Goal: Navigation & Orientation: Find specific page/section

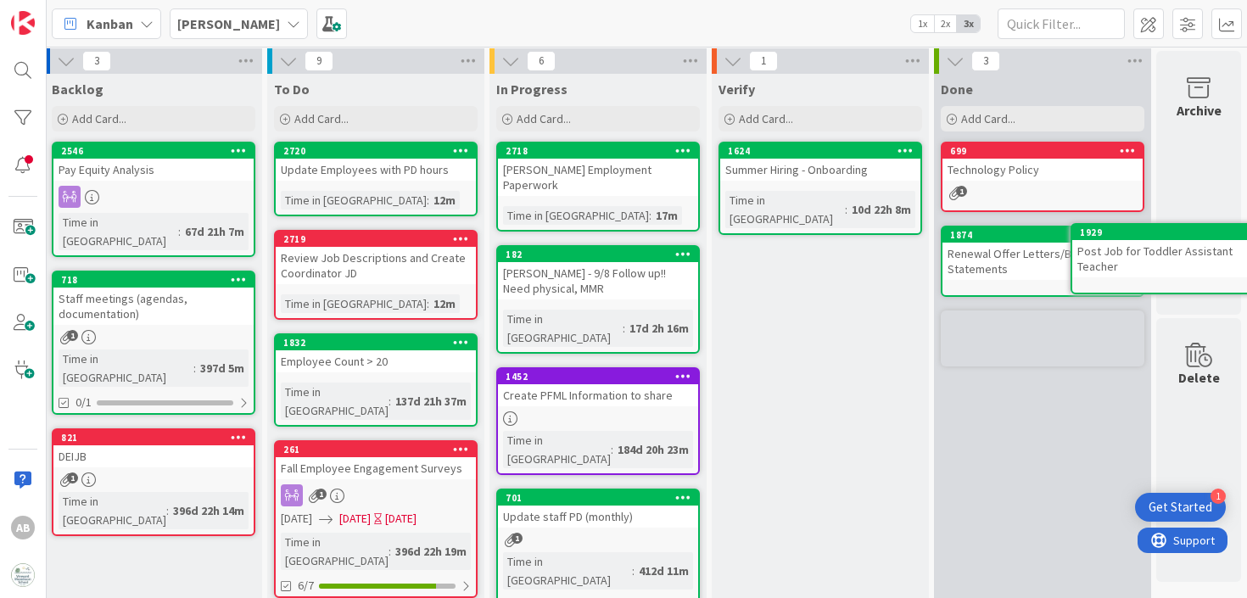
scroll to position [0, 8]
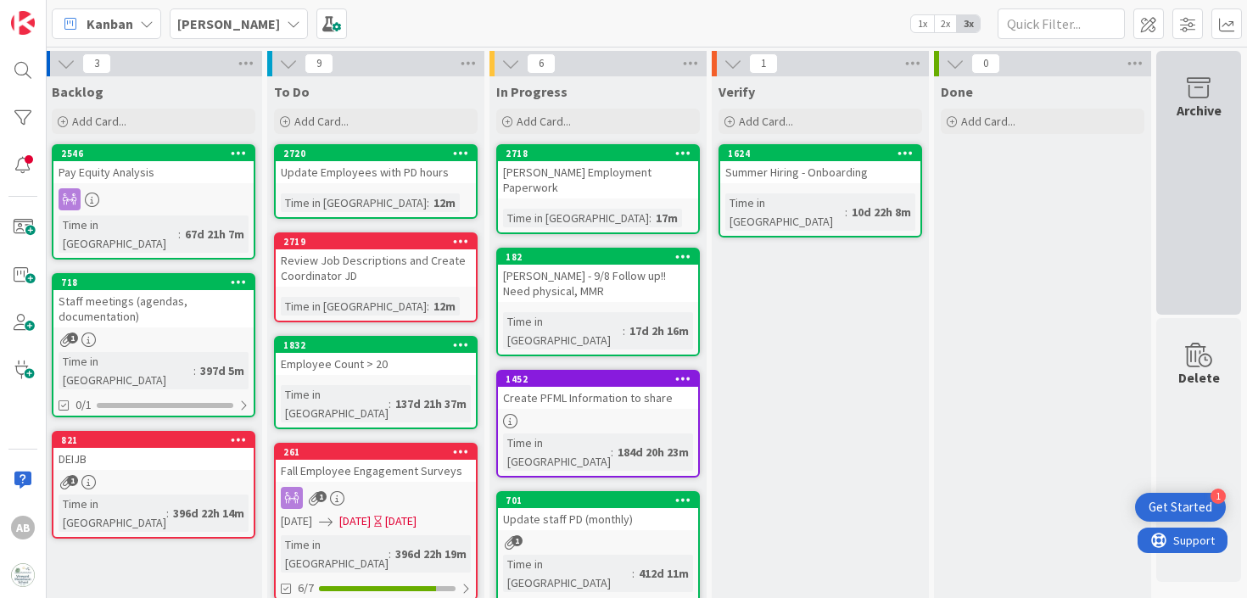
click at [1198, 109] on div "Archive" at bounding box center [1199, 110] width 45 height 20
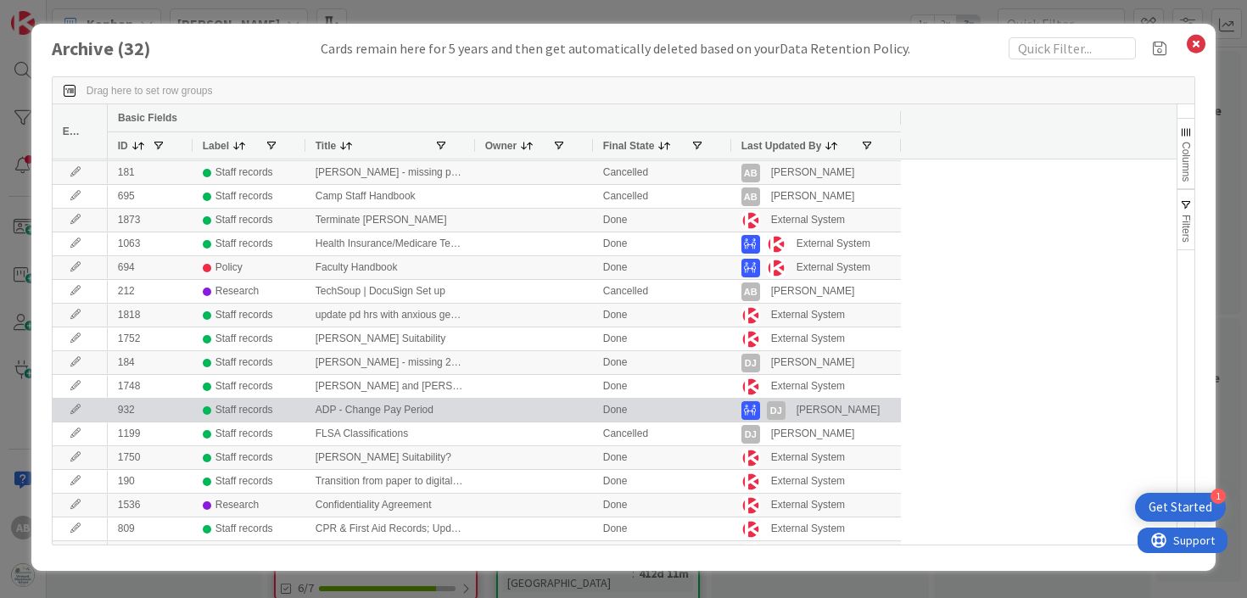
scroll to position [0, 0]
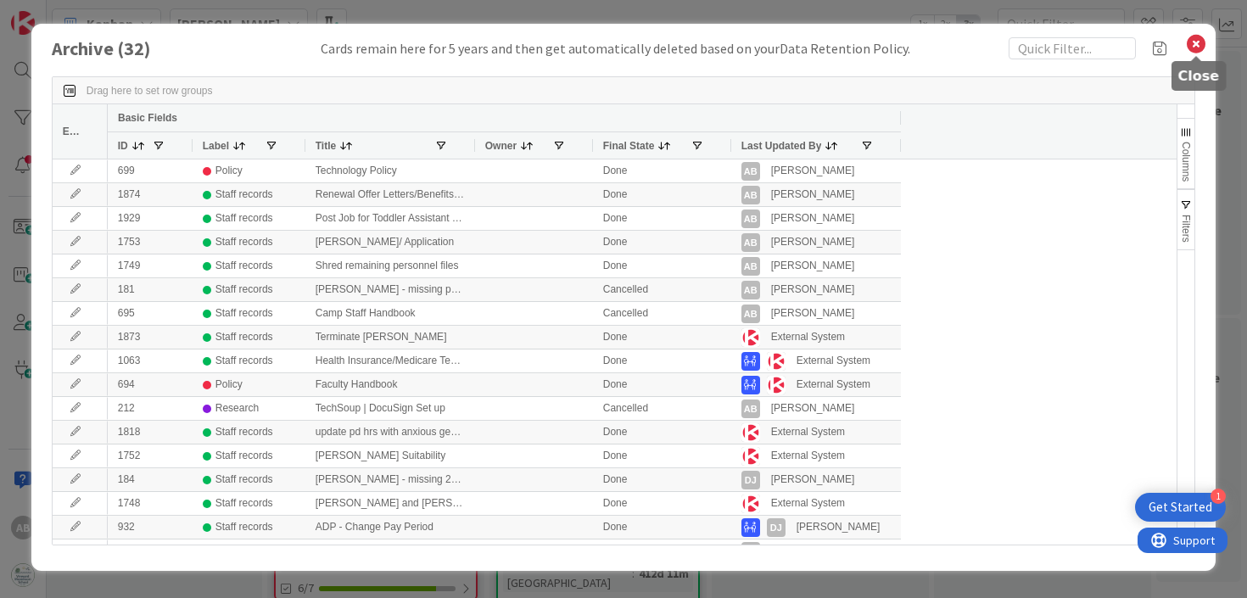
click at [1196, 44] on icon at bounding box center [1196, 44] width 22 height 24
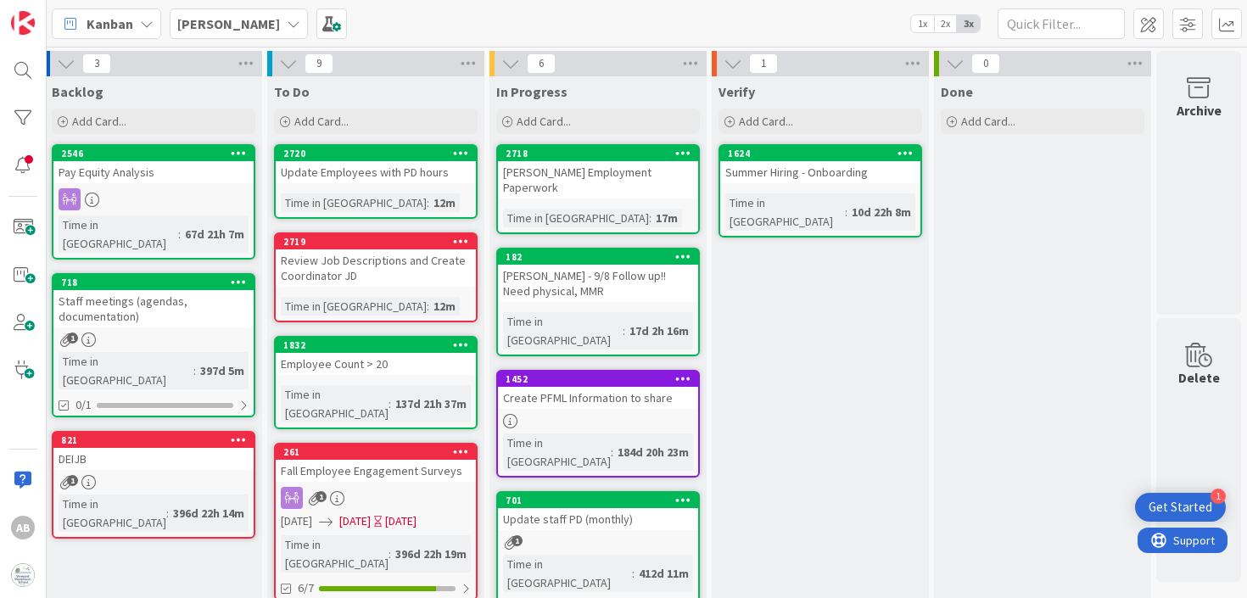
click at [225, 15] on div "[PERSON_NAME]" at bounding box center [239, 23] width 138 height 31
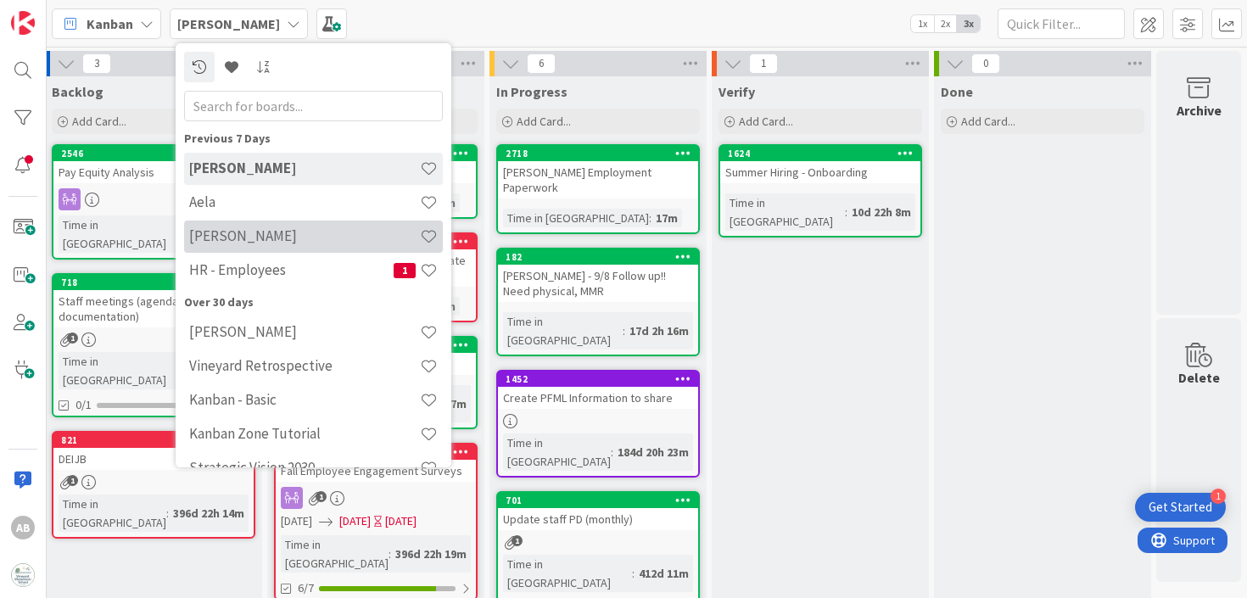
click at [229, 249] on div "[PERSON_NAME]" at bounding box center [313, 237] width 259 height 32
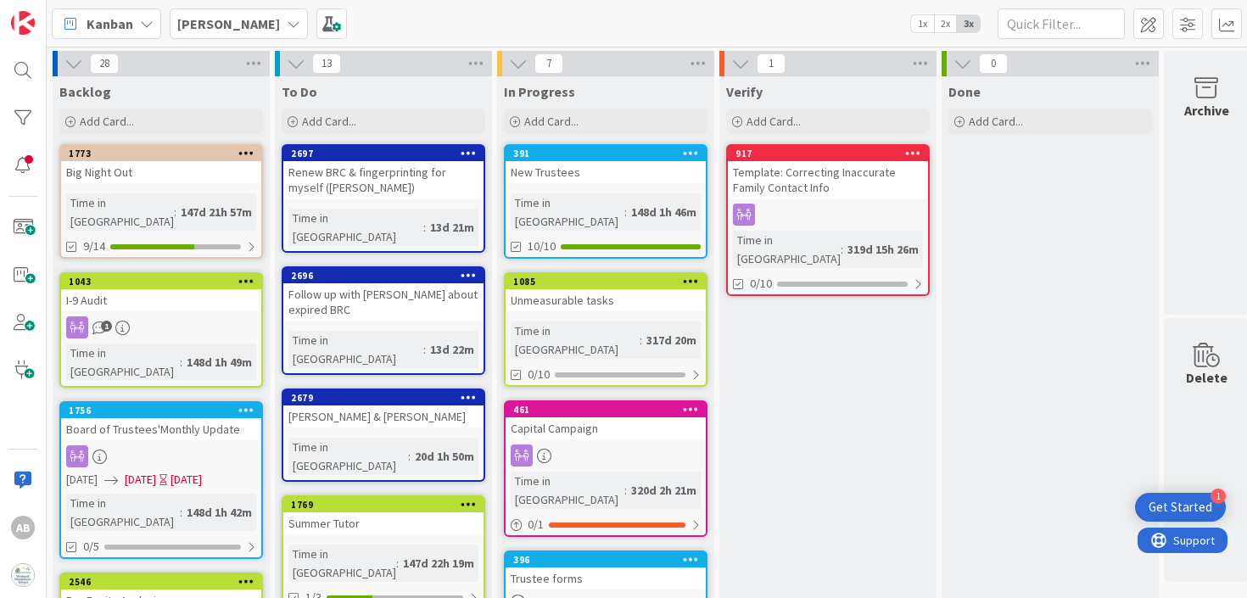
click at [223, 31] on div "[PERSON_NAME]" at bounding box center [239, 23] width 138 height 31
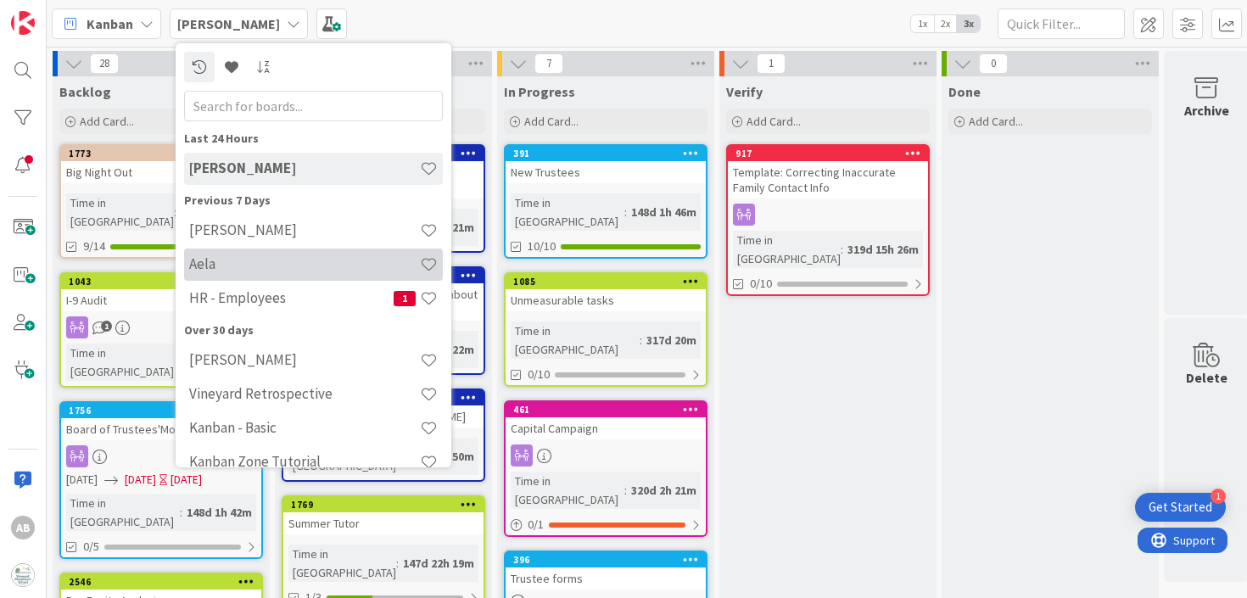
click at [211, 280] on div "Aela" at bounding box center [313, 265] width 259 height 32
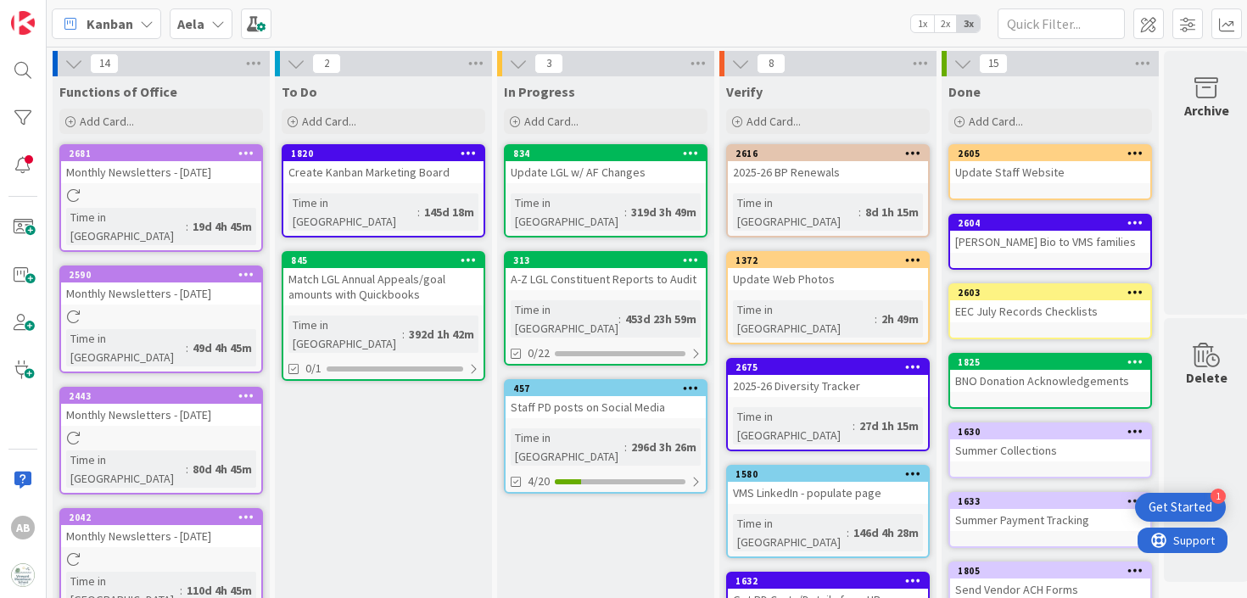
click at [199, 28] on b "Aela" at bounding box center [190, 23] width 27 height 17
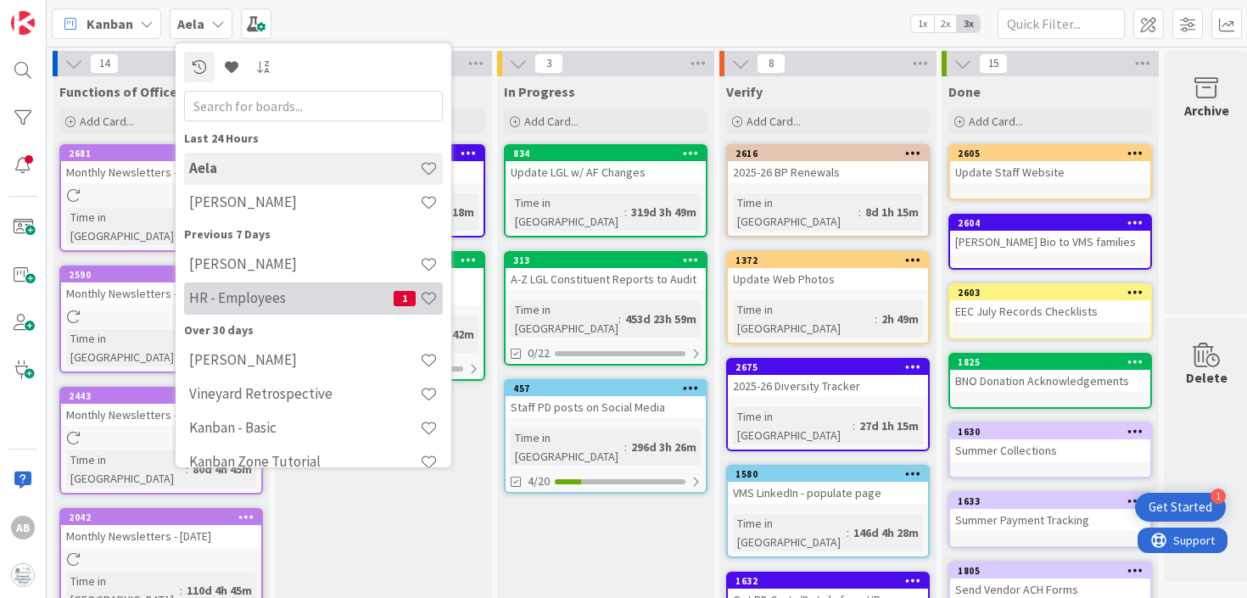
click at [237, 286] on div "HR - Employees 1" at bounding box center [313, 298] width 259 height 32
